Goal: Communication & Community: Answer question/provide support

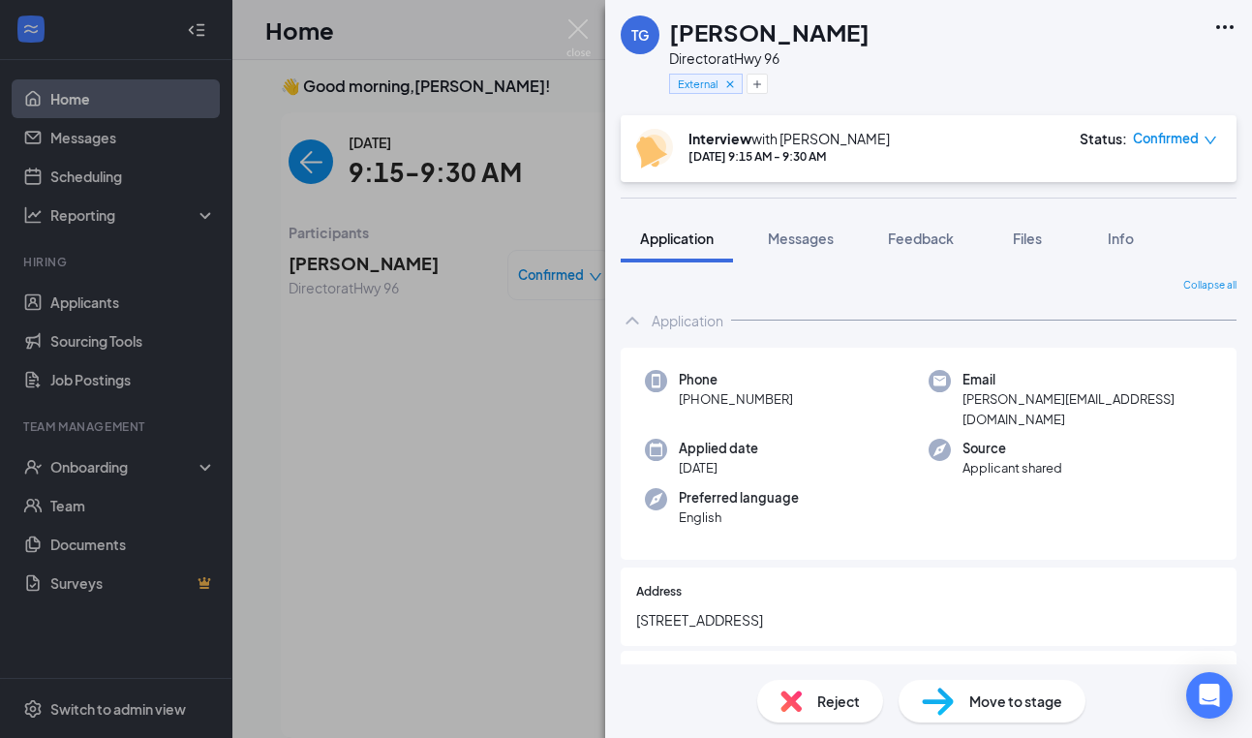
scroll to position [2083, 0]
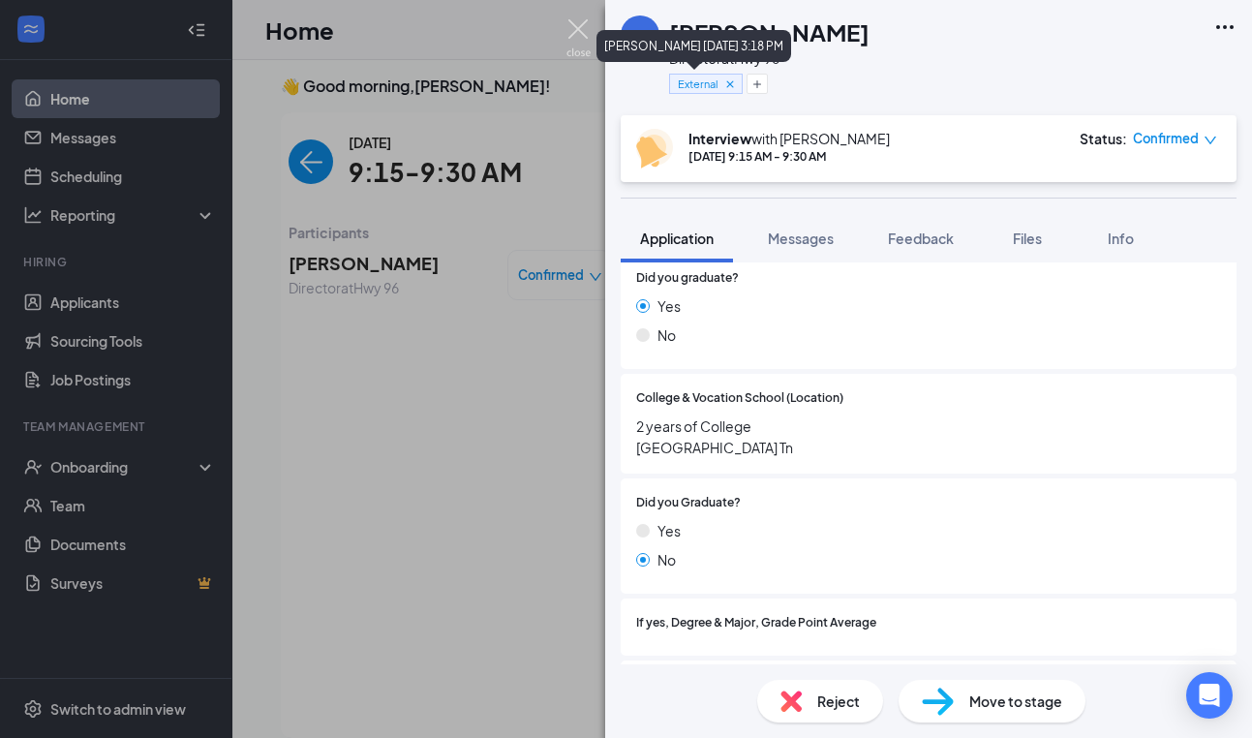
click at [582, 30] on img at bounding box center [579, 38] width 24 height 38
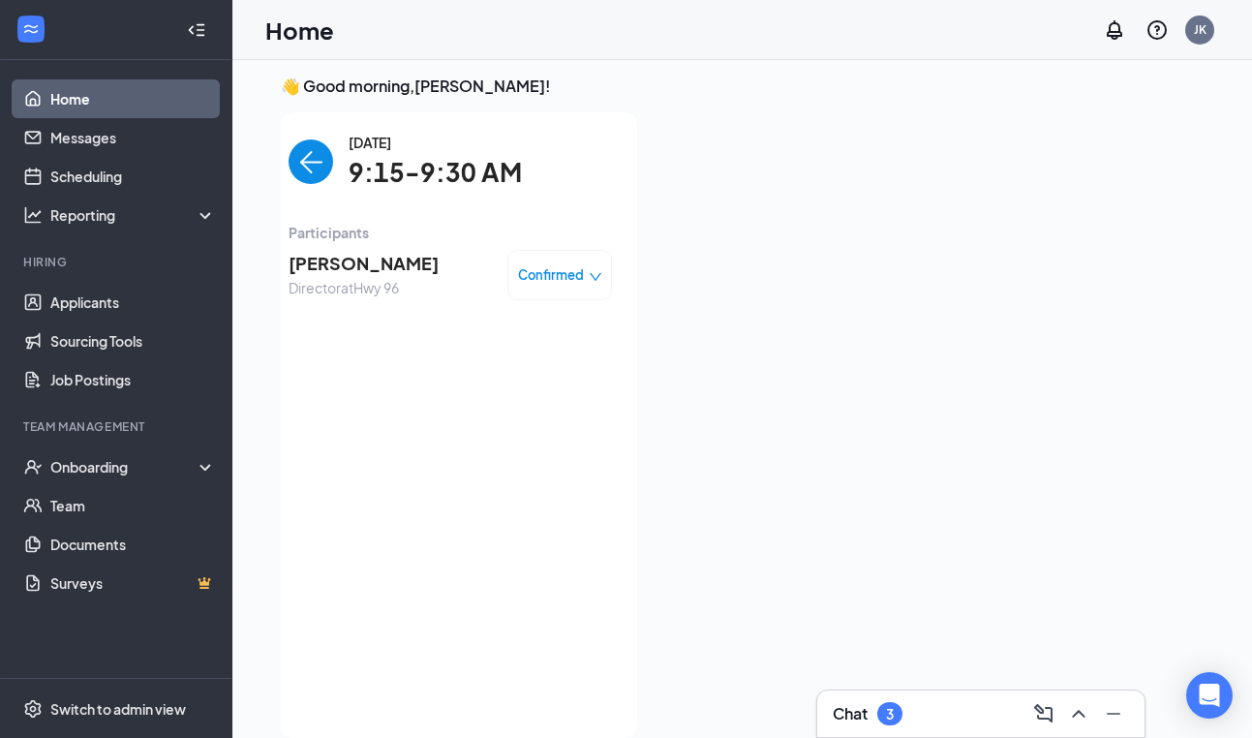
click at [317, 152] on img "back-button" at bounding box center [311, 161] width 45 height 45
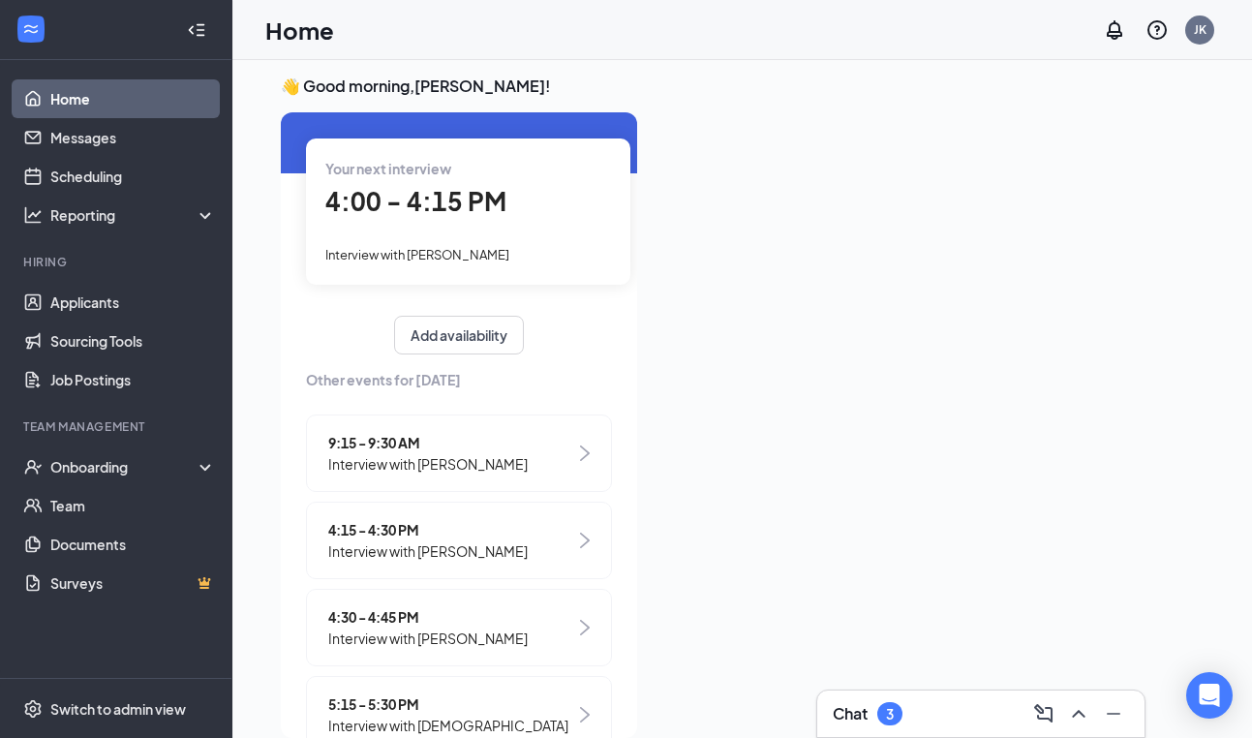
scroll to position [77, 0]
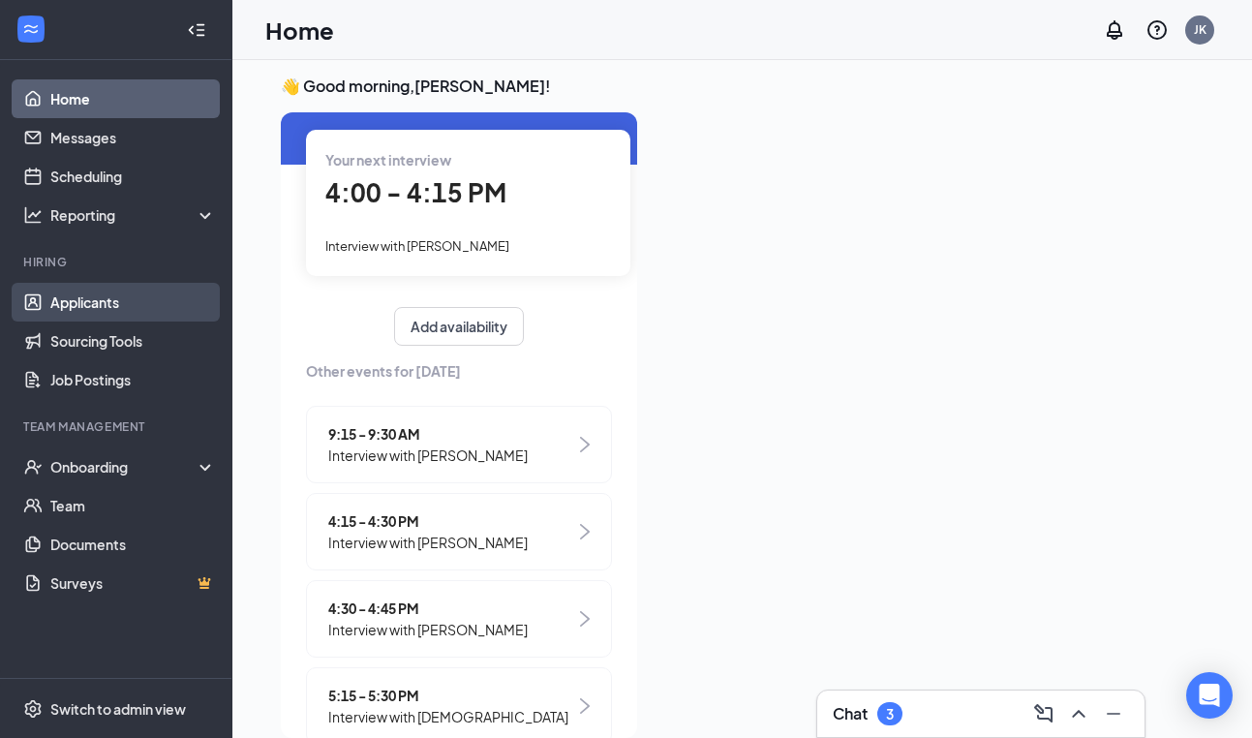
click at [109, 308] on link "Applicants" at bounding box center [133, 302] width 166 height 39
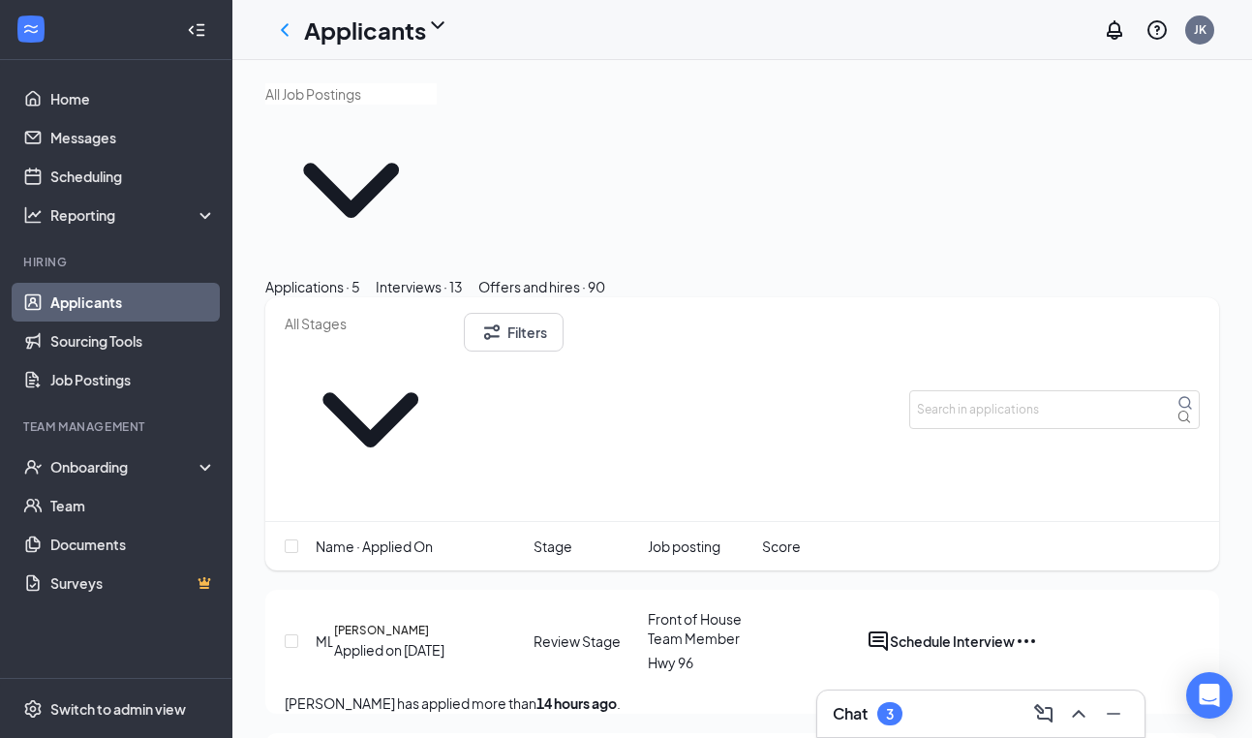
click at [892, 712] on div "3" at bounding box center [890, 714] width 8 height 16
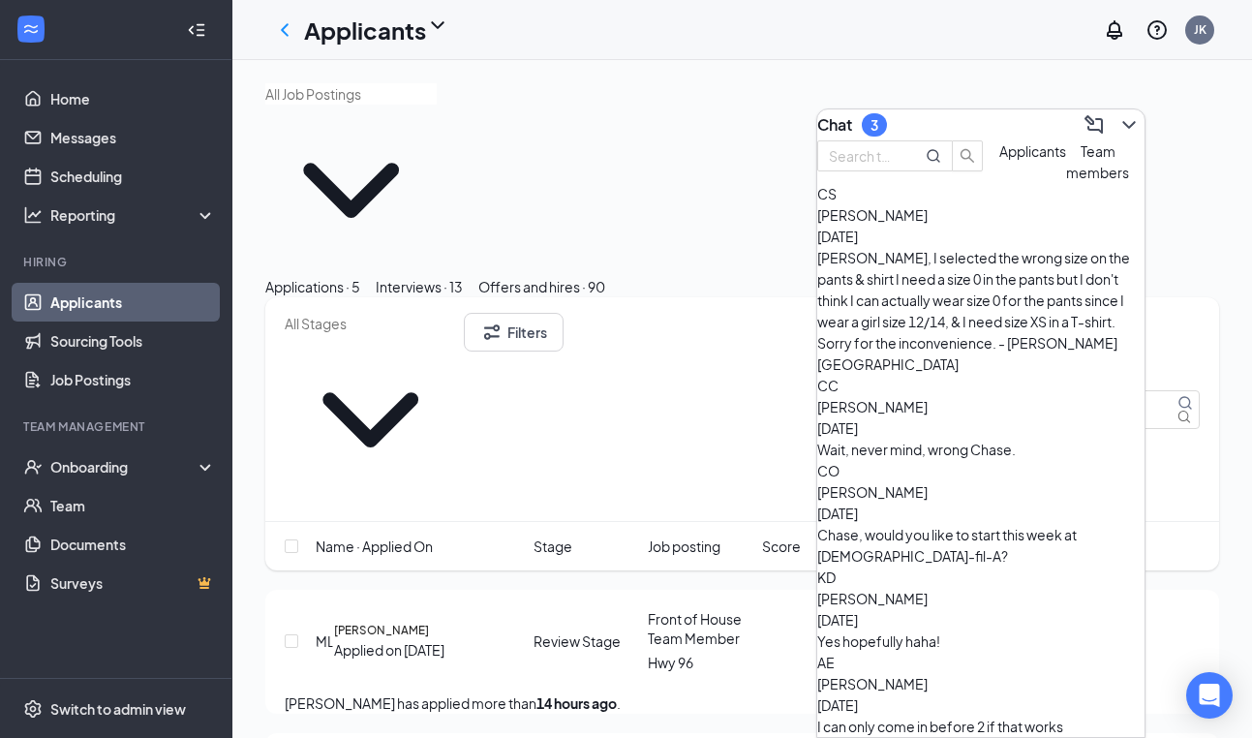
click at [1005, 307] on div "CS [PERSON_NAME] [DATE] [PERSON_NAME], I selected the wrong size on the pants &…" at bounding box center [980, 279] width 327 height 192
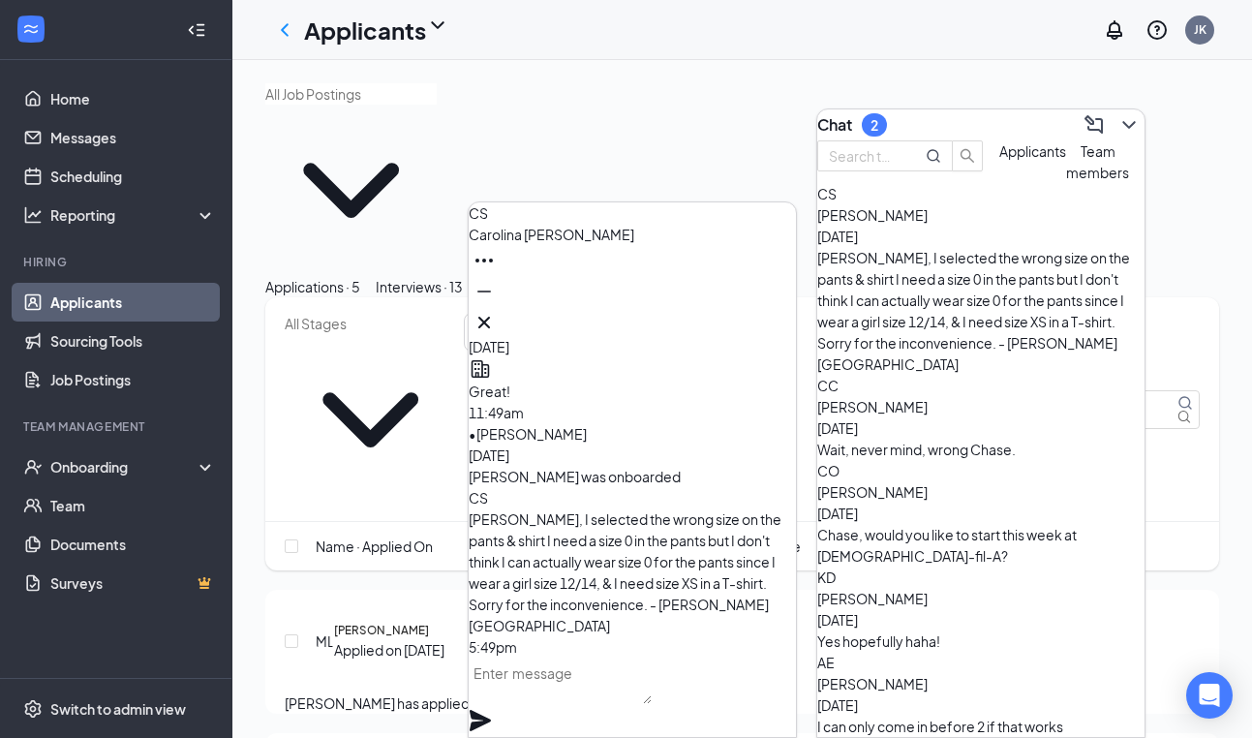
click at [646, 704] on textarea at bounding box center [560, 681] width 183 height 46
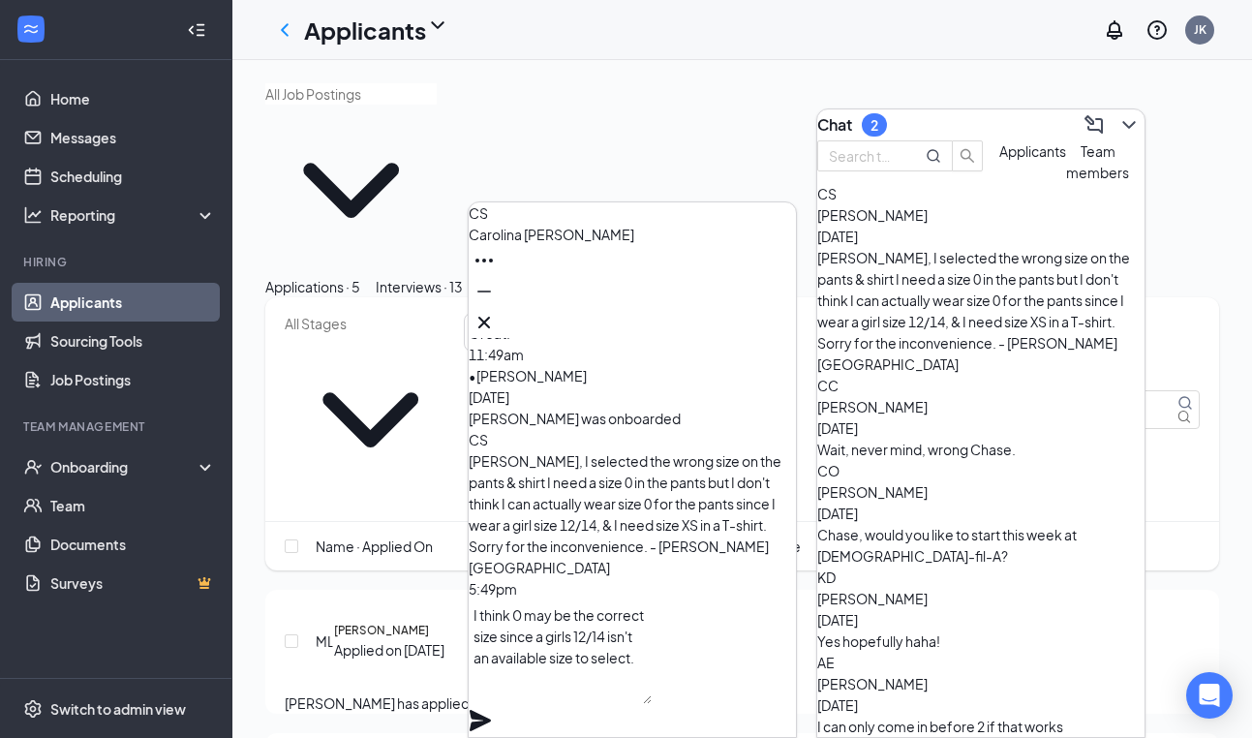
type textarea "I think 0 may be the correct size since a girls 12/14 isn't an available size t…"
click at [491, 710] on icon "Plane" at bounding box center [480, 720] width 21 height 21
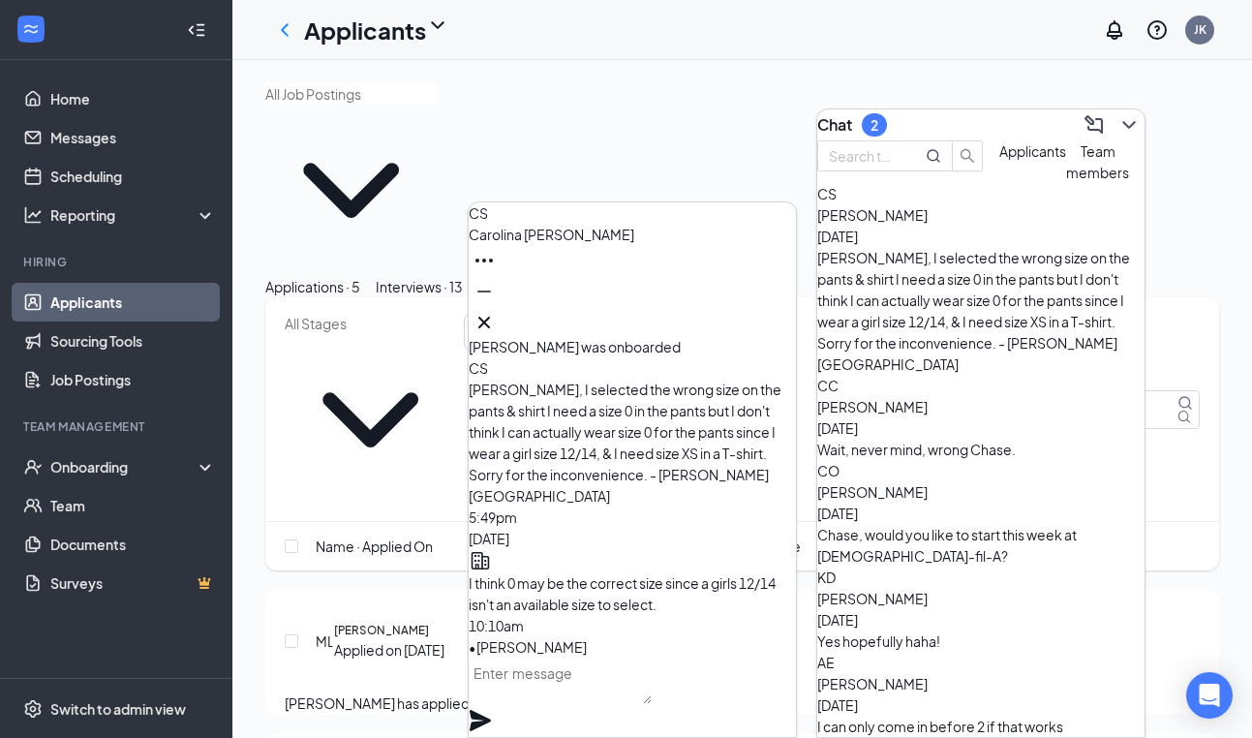
click at [928, 590] on span "[PERSON_NAME]" at bounding box center [872, 598] width 110 height 17
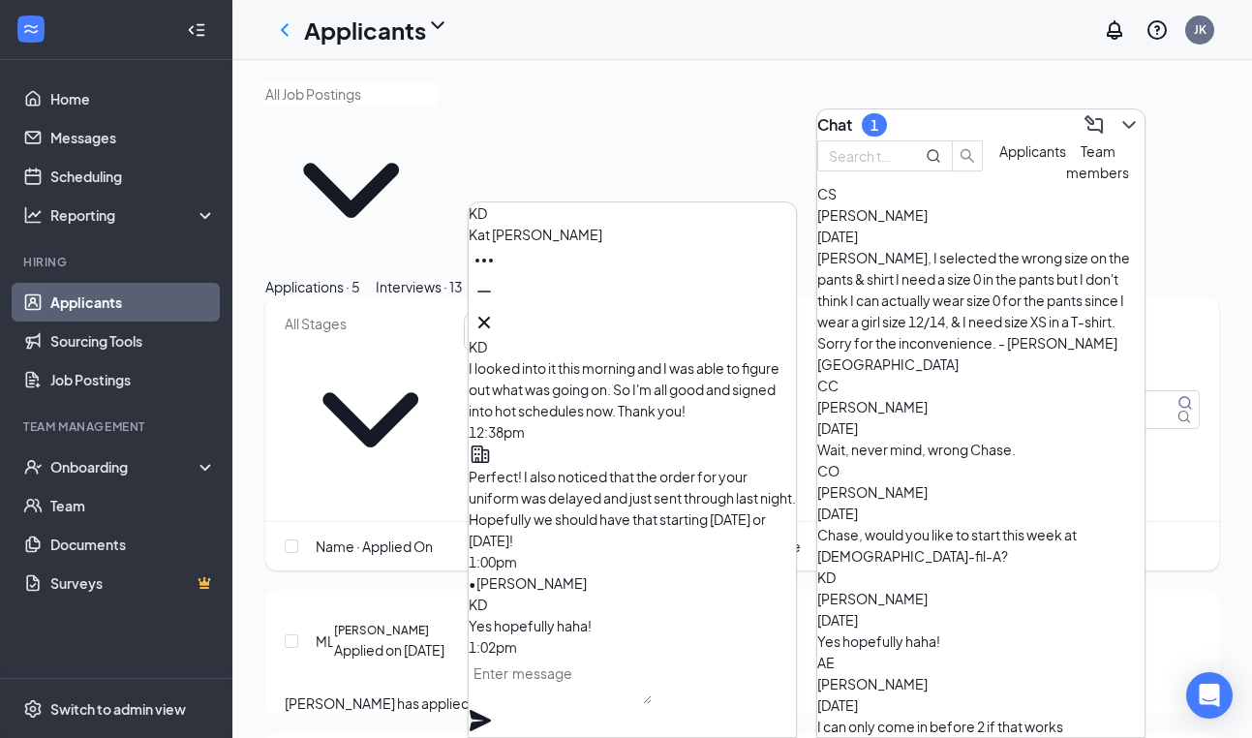
click at [647, 109] on div at bounding box center [742, 179] width 954 height 193
click at [1119, 118] on icon "ChevronDown" at bounding box center [1129, 124] width 23 height 23
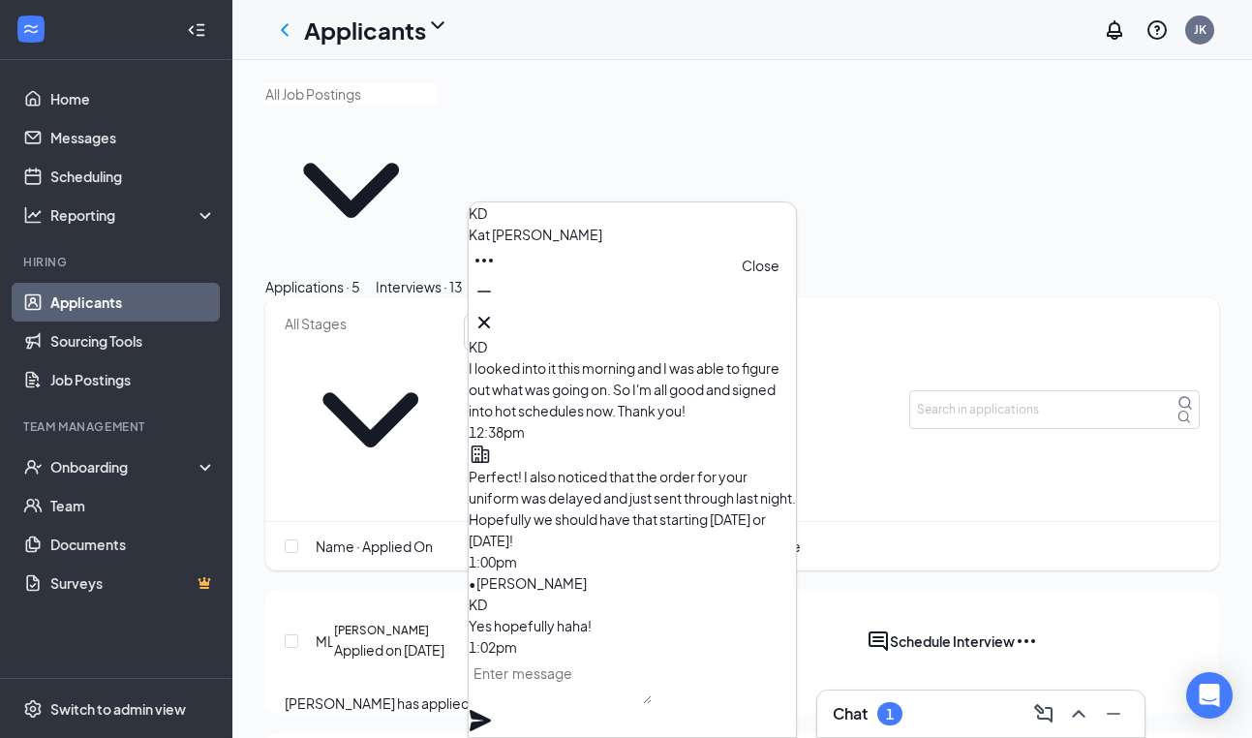
click at [496, 321] on icon "Cross" at bounding box center [484, 322] width 23 height 23
